Goal: Information Seeking & Learning: Check status

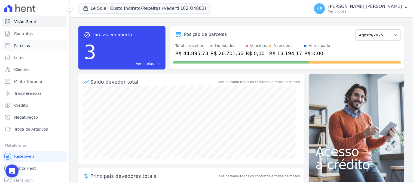
click at [16, 45] on span "Parcelas" at bounding box center [22, 45] width 16 height 5
select select
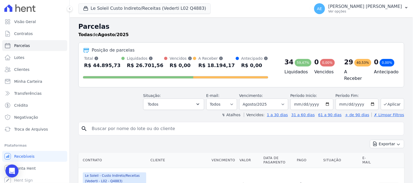
click at [124, 124] on input "search" at bounding box center [244, 129] width 313 height 11
type input "cristiane"
select select
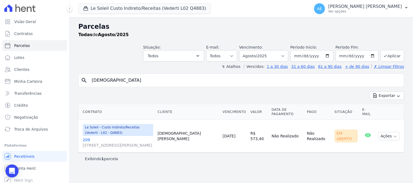
click at [87, 137] on link "209 Rua Leopoldo Pires de Melo, 0, Autódromo" at bounding box center [118, 142] width 71 height 11
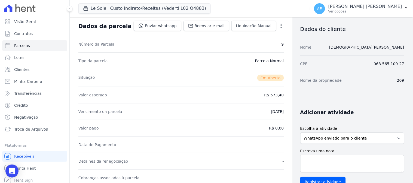
scroll to position [151, 0]
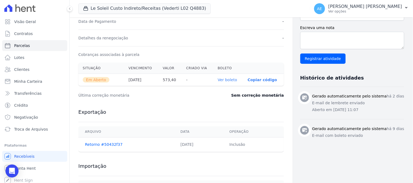
click at [224, 79] on link "Ver boleto" at bounding box center [227, 80] width 19 height 4
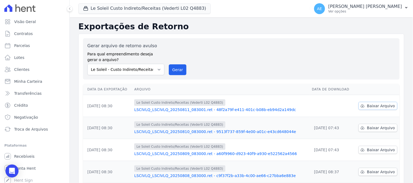
click at [372, 107] on span "Baixar Arquivo" at bounding box center [381, 105] width 28 height 5
click at [136, 9] on button "Le Soleil Custo Indireto/Receitas (Vederti L02 Q4883)" at bounding box center [144, 8] width 132 height 10
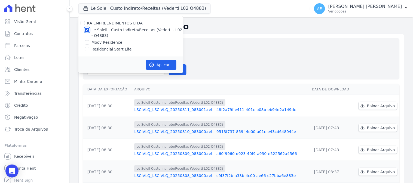
click at [88, 28] on input "Le Soleil - Custo Indireto/Receitas (Vederti - L02 - Q4883)" at bounding box center [87, 30] width 4 height 4
checkbox input "false"
click at [86, 40] on input "Moov Residence" at bounding box center [87, 42] width 4 height 4
checkbox input "true"
click at [153, 64] on icon "button" at bounding box center [152, 65] width 4 height 4
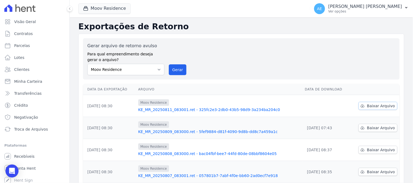
click at [377, 105] on span "Baixar Arquivo" at bounding box center [381, 105] width 28 height 5
click at [115, 9] on button "Moov Residence" at bounding box center [104, 8] width 52 height 10
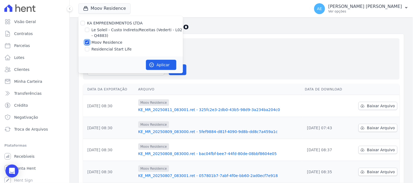
click at [86, 41] on input "Moov Residence" at bounding box center [87, 42] width 4 height 4
checkbox input "false"
click at [86, 50] on input "Residencial Start Life" at bounding box center [87, 49] width 4 height 4
checkbox input "true"
click at [162, 63] on button "Aplicar" at bounding box center [161, 65] width 30 height 10
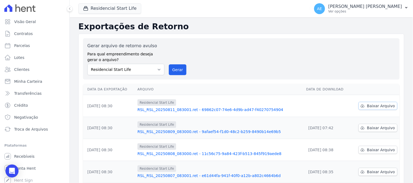
click at [383, 110] on link "Baixar Arquivo" at bounding box center [378, 106] width 39 height 8
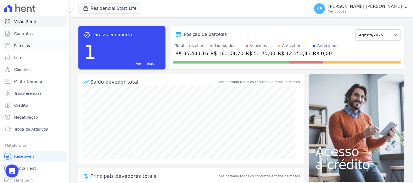
click at [22, 46] on span "Parcelas" at bounding box center [22, 45] width 16 height 5
select select
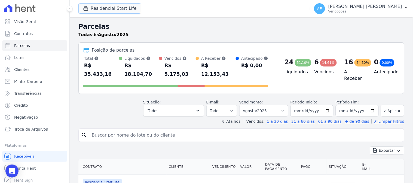
click at [113, 9] on button "Residencial Start Life" at bounding box center [109, 8] width 63 height 10
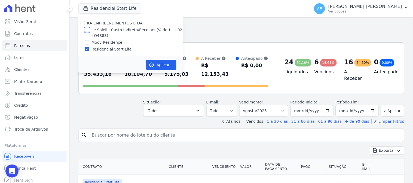
click at [87, 28] on input "Le Soleil - Custo Indireto/Receitas (Vederti - L02 - Q4883)" at bounding box center [87, 30] width 4 height 4
checkbox input "true"
click at [88, 47] on div at bounding box center [87, 49] width 4 height 5
click at [87, 50] on input "Residencial Start Life" at bounding box center [87, 49] width 4 height 4
checkbox input "false"
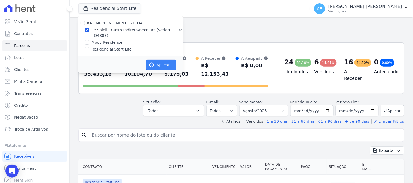
click at [155, 61] on button "Aplicar" at bounding box center [161, 65] width 30 height 10
select select
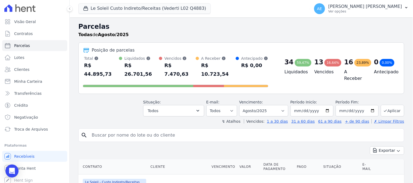
click at [150, 130] on input "search" at bounding box center [244, 135] width 313 height 11
type input "[PERSON_NAME]"
select select
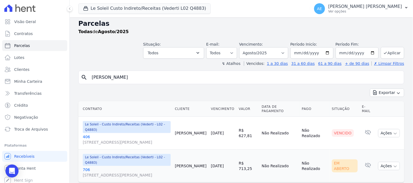
scroll to position [4, 0]
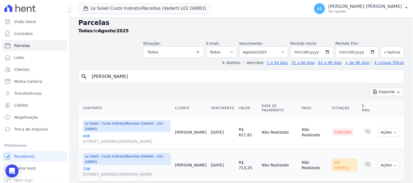
click at [86, 134] on link "406 [STREET_ADDRESS][PERSON_NAME], Autódromo" at bounding box center [127, 139] width 88 height 11
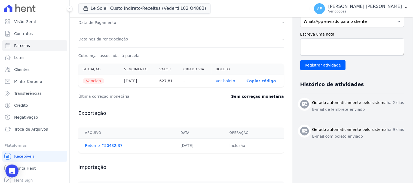
scroll to position [151, 0]
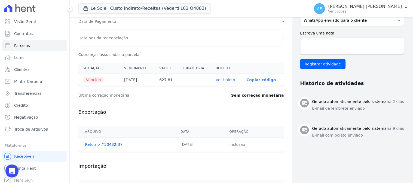
click at [229, 81] on link "Ver boleto" at bounding box center [225, 80] width 19 height 4
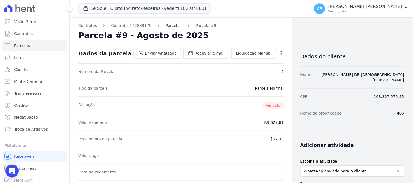
click at [167, 25] on link "Parcelas" at bounding box center [174, 26] width 16 height 6
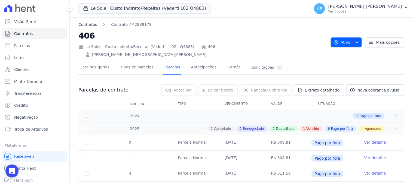
click at [90, 25] on link "Contratos" at bounding box center [87, 25] width 19 height 6
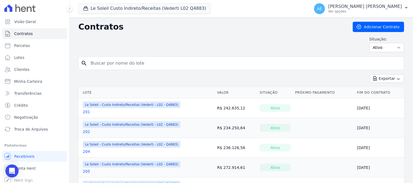
drag, startPoint x: 106, startPoint y: 59, endPoint x: 107, endPoint y: 63, distance: 3.3
click at [107, 60] on input "search" at bounding box center [244, 63] width 314 height 11
type input "[PERSON_NAME]"
click at [370, 75] on button "Exportar" at bounding box center [387, 79] width 34 height 8
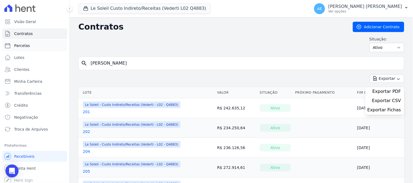
click at [22, 46] on span "Parcelas" at bounding box center [22, 45] width 16 height 5
select select
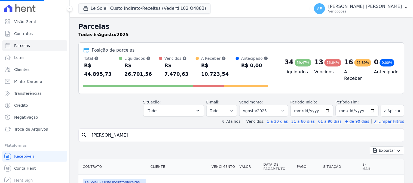
click at [140, 130] on input "[PERSON_NAME]" at bounding box center [244, 135] width 313 height 11
select select
click at [57, 129] on div "Visão Geral Contratos [GEOGRAPHIC_DATA] Lotes Clientes Minha Carteira Transferê…" at bounding box center [206, 91] width 413 height 183
type input "[PERSON_NAME]"
select select
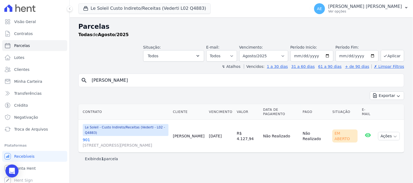
click at [86, 137] on link "[GEOGRAPHIC_DATA][STREET_ADDRESS][PERSON_NAME][GEOGRAPHIC_DATA]" at bounding box center [126, 142] width 86 height 11
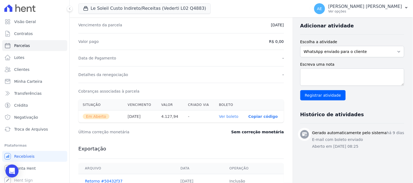
scroll to position [121, 0]
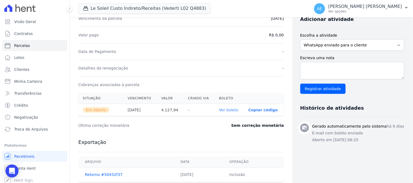
click at [221, 110] on link "Ver boleto" at bounding box center [228, 110] width 19 height 4
